Goal: Task Accomplishment & Management: Complete application form

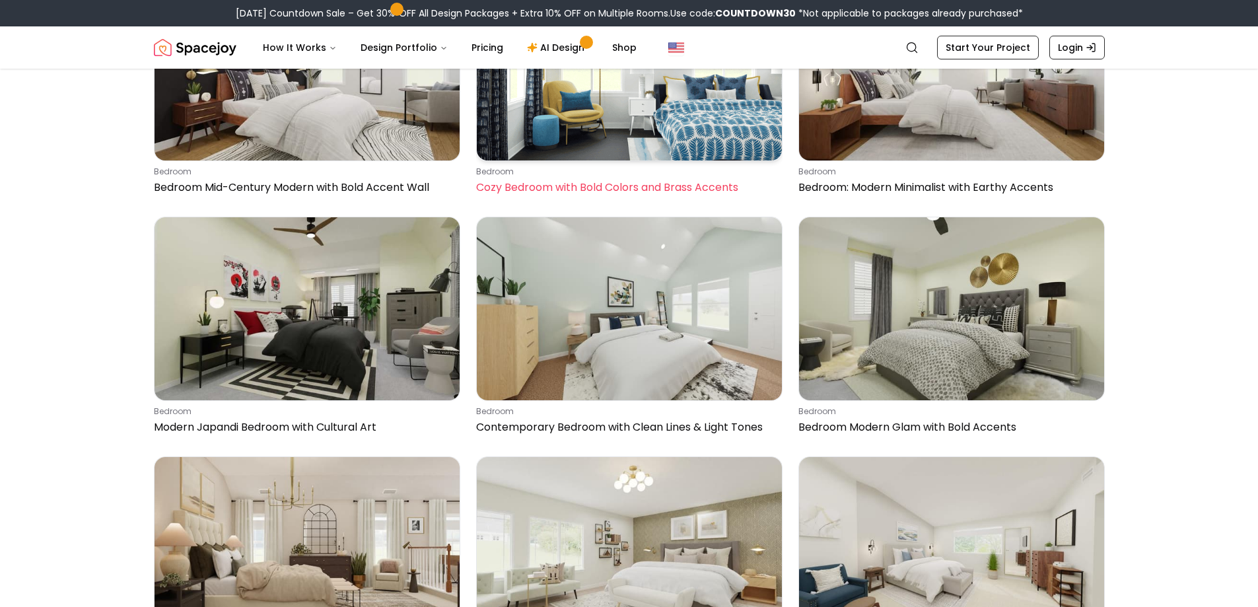
scroll to position [3829, 0]
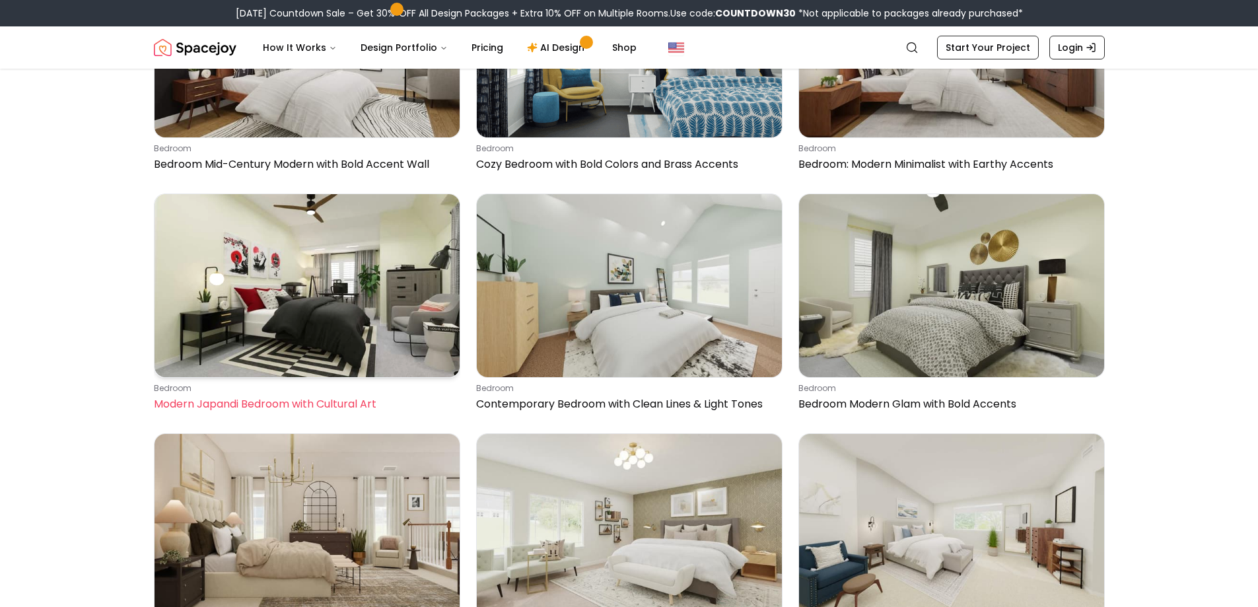
click at [369, 326] on img at bounding box center [306, 285] width 305 height 183
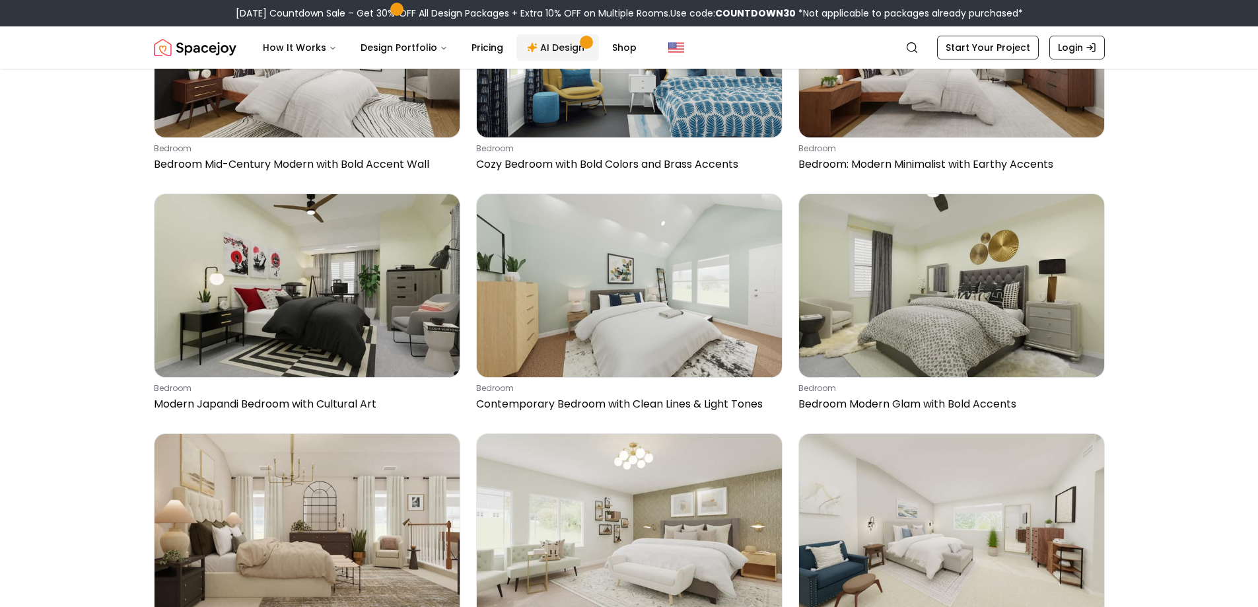
click at [561, 44] on link "AI Design" at bounding box center [557, 47] width 83 height 26
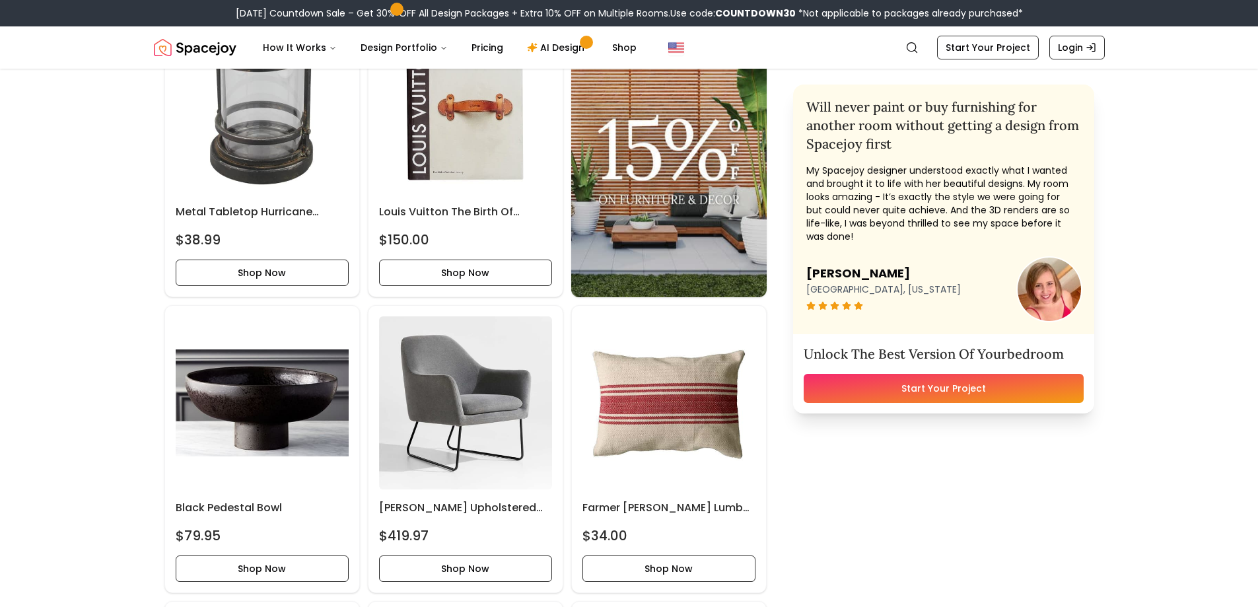
scroll to position [2311, 0]
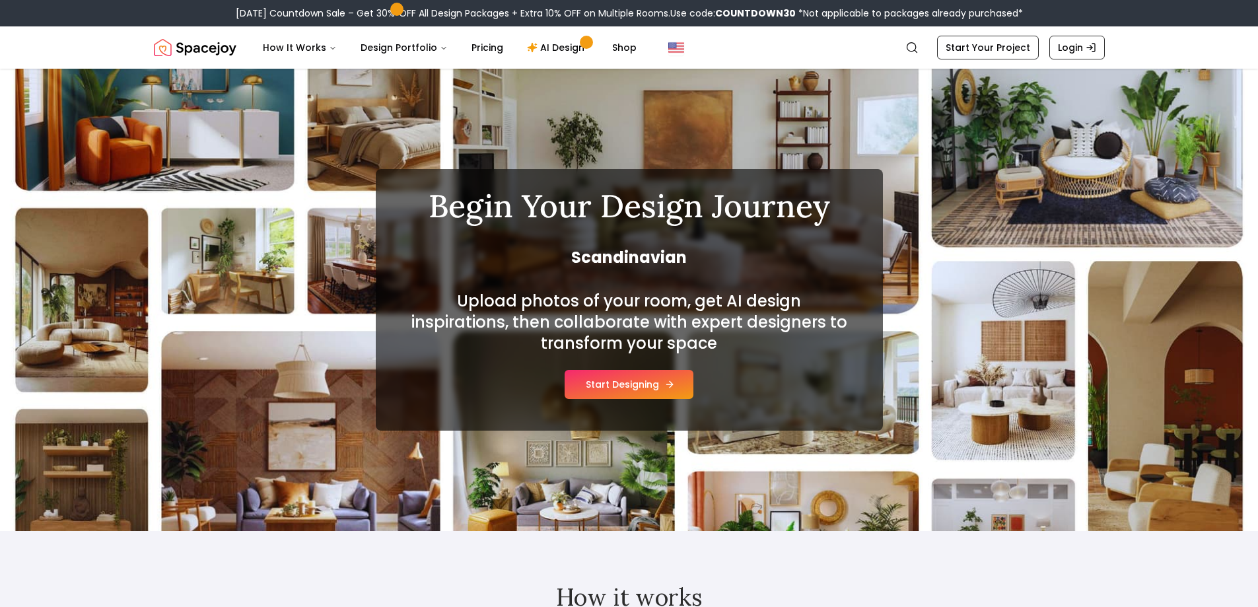
click at [632, 384] on button "Start Designing" at bounding box center [628, 384] width 129 height 29
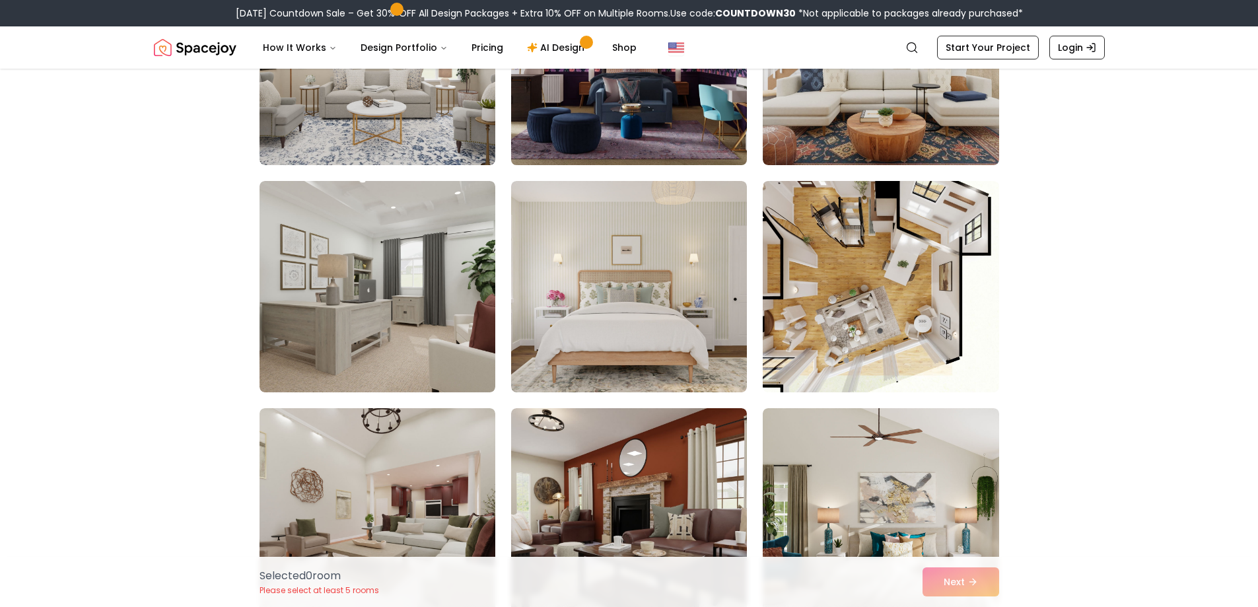
scroll to position [6668, 0]
